Goal: Task Accomplishment & Management: Manage account settings

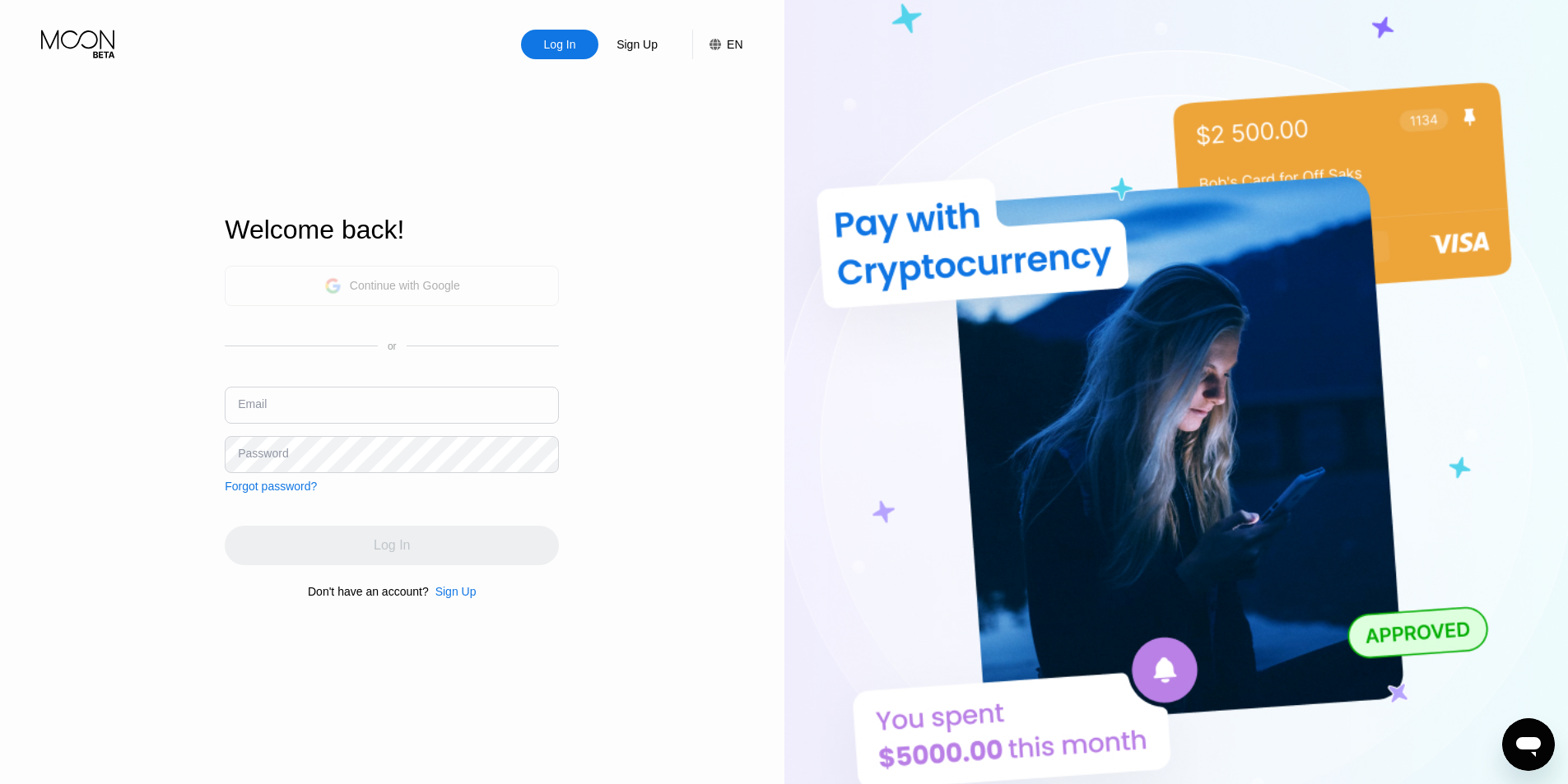
click at [449, 291] on div "Continue with Google" at bounding box center [405, 285] width 111 height 13
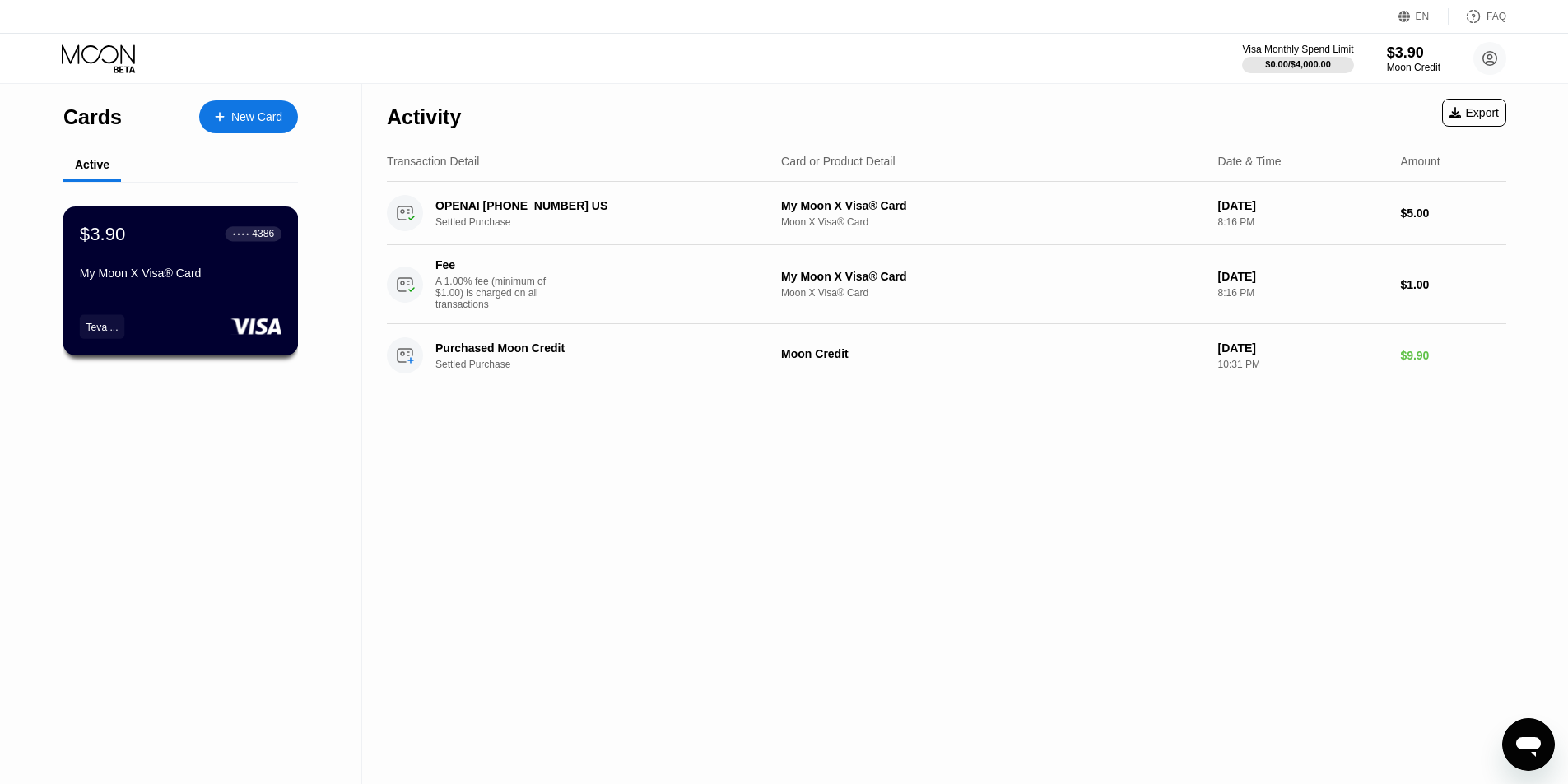
click at [185, 273] on div "My Moon X Visa® Card" at bounding box center [180, 272] width 201 height 13
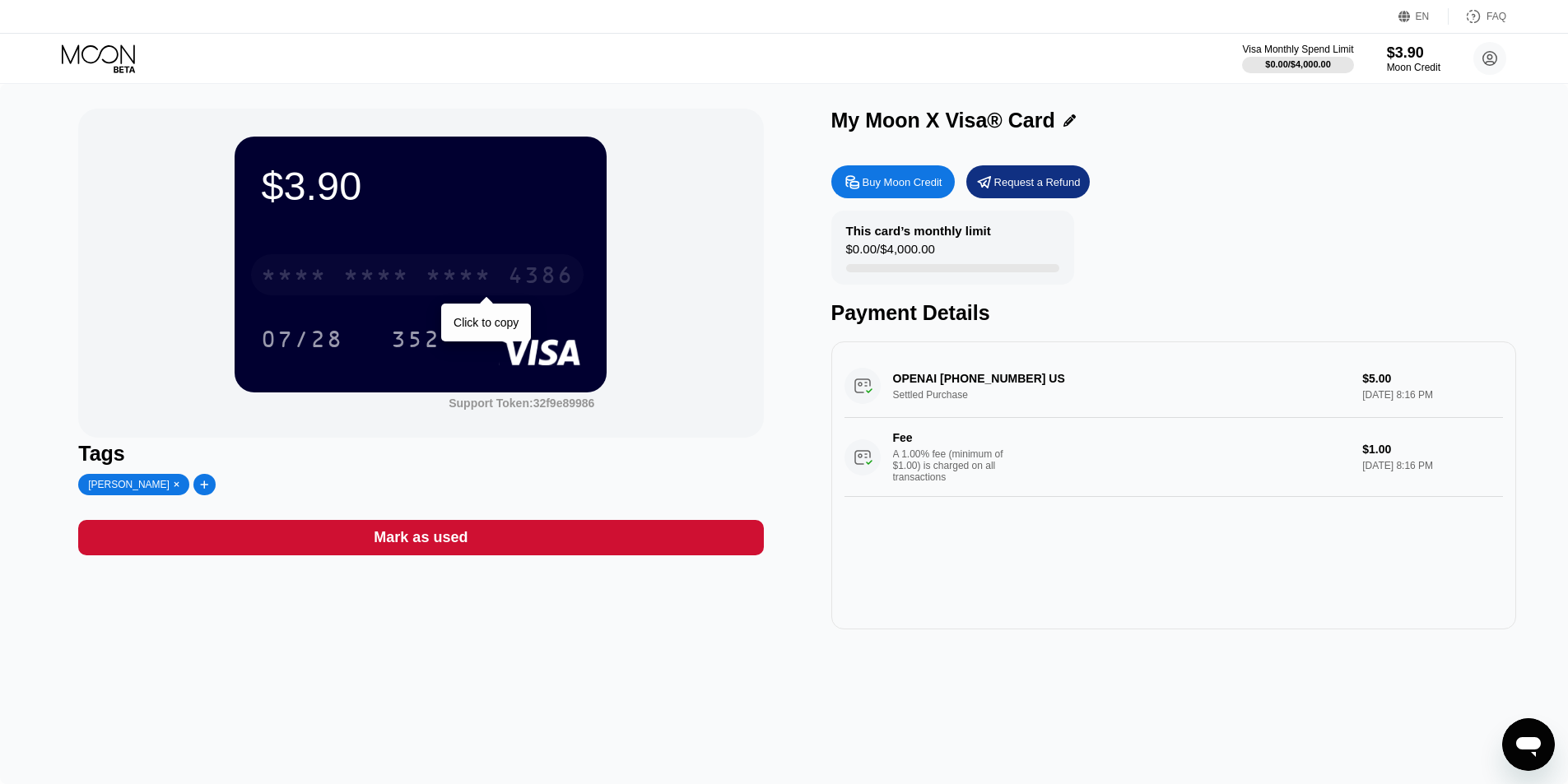
click at [398, 284] on div "* * * *" at bounding box center [376, 277] width 66 height 26
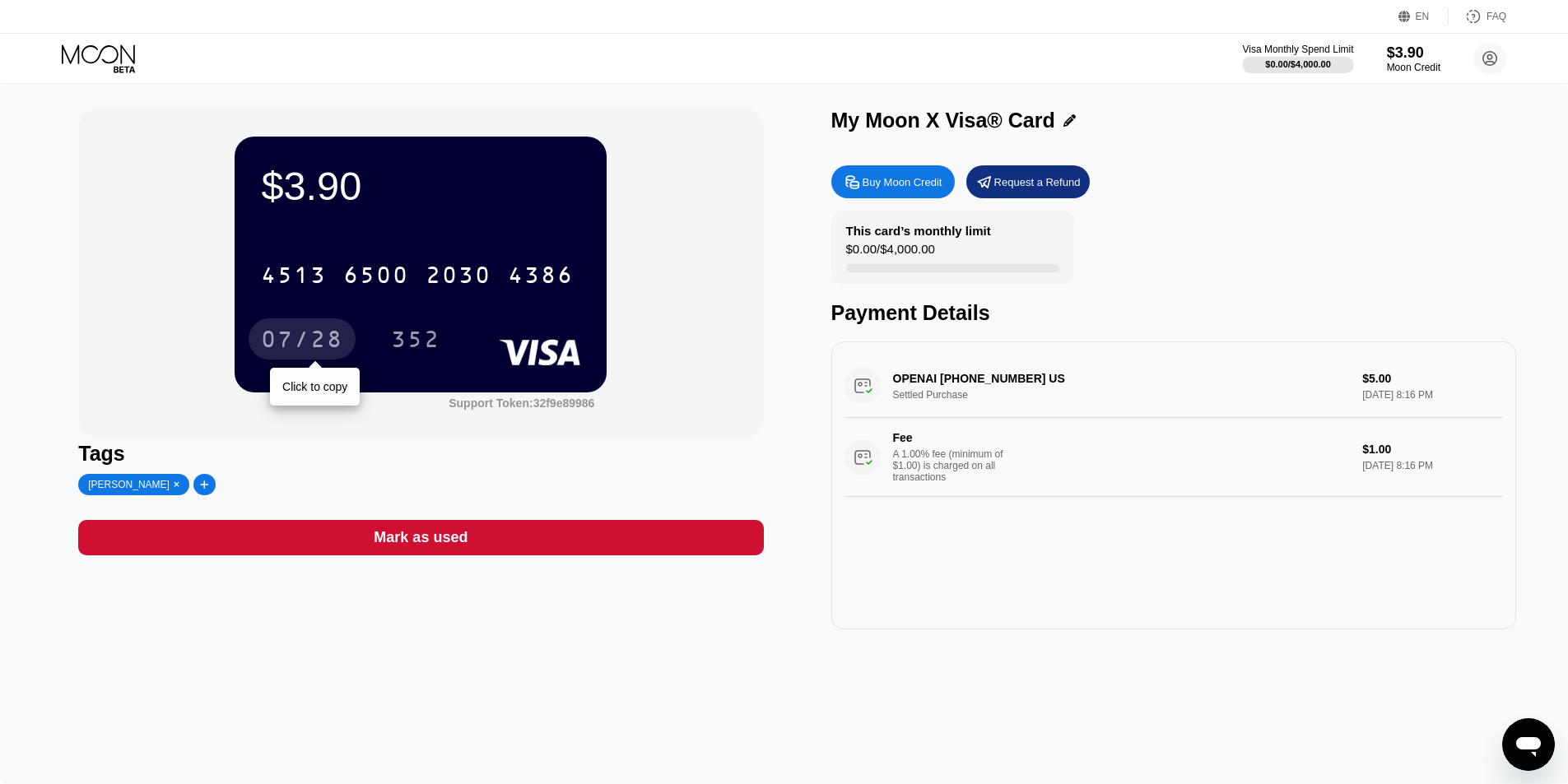
click at [294, 342] on div "07/28" at bounding box center [302, 341] width 82 height 26
